Goal: Participate in discussion: Engage in conversation with other users on a specific topic

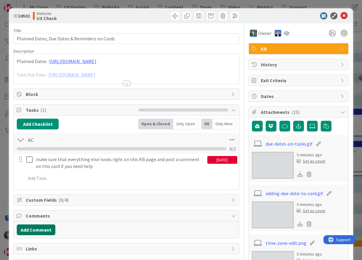
click at [49, 227] on button "Add Comment" at bounding box center [36, 230] width 39 height 11
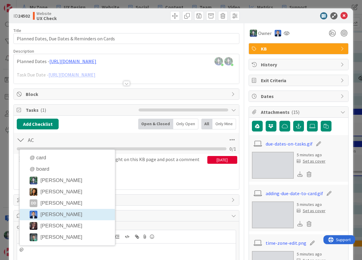
click at [47, 215] on li "[PERSON_NAME]" at bounding box center [67, 214] width 95 height 11
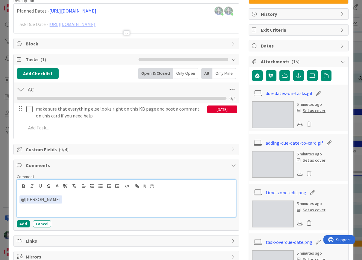
scroll to position [78, 0]
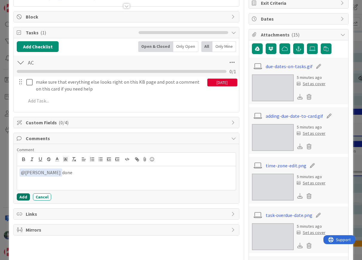
click at [22, 196] on button "Add" at bounding box center [23, 197] width 13 height 7
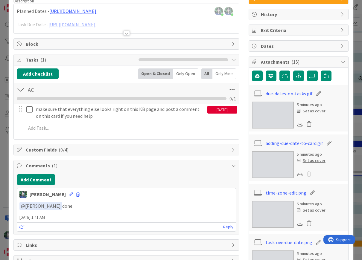
scroll to position [0, 0]
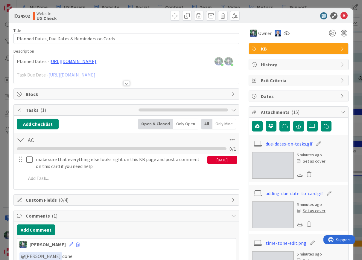
click at [227, 153] on div "AC Checklist Name 2 / 64 AC 0 / 1" at bounding box center [126, 143] width 225 height 21
click at [228, 159] on div "[DATE]" at bounding box center [222, 160] width 30 height 8
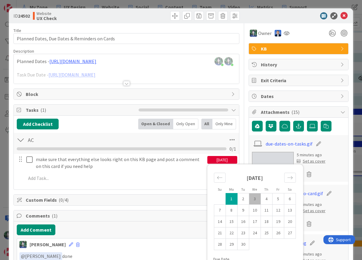
click at [233, 200] on td "1" at bounding box center [232, 199] width 12 height 11
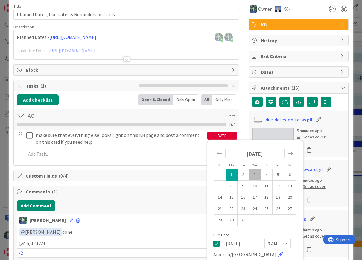
scroll to position [33, 0]
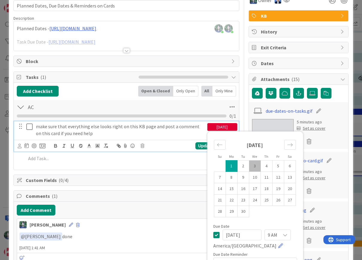
click at [217, 234] on icon at bounding box center [216, 235] width 6 height 7
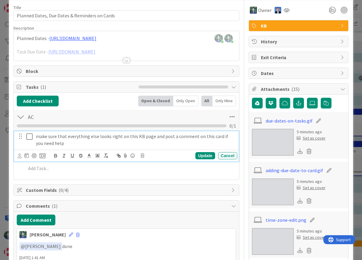
scroll to position [19, 0]
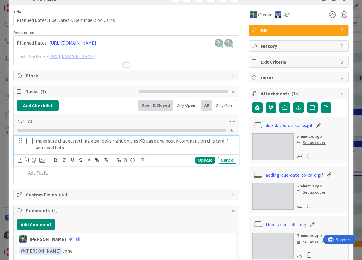
click at [246, 74] on div "Dates" at bounding box center [298, 77] width 99 height 11
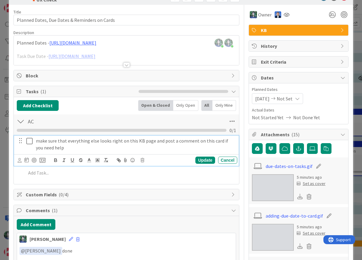
click at [246, 99] on span "[DATE]" at bounding box center [262, 98] width 14 height 7
